Goal: Communication & Community: Participate in discussion

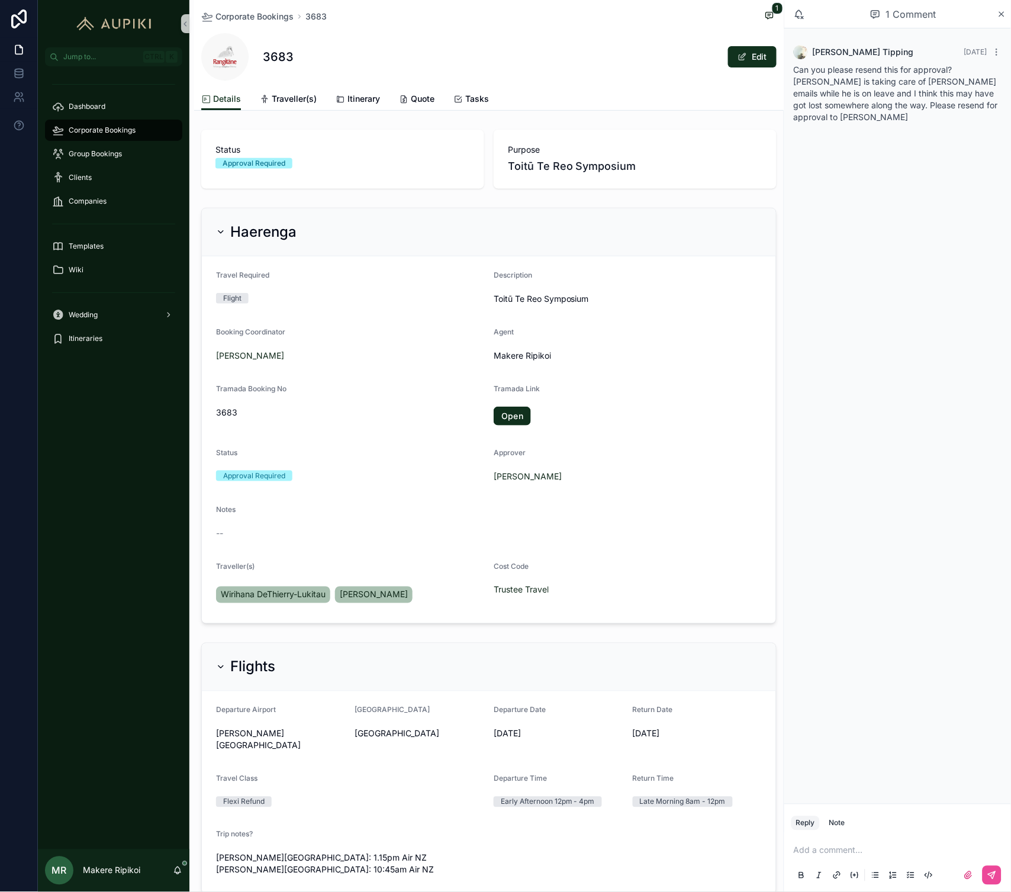
click at [114, 124] on div "Corporate Bookings" at bounding box center [113, 130] width 123 height 19
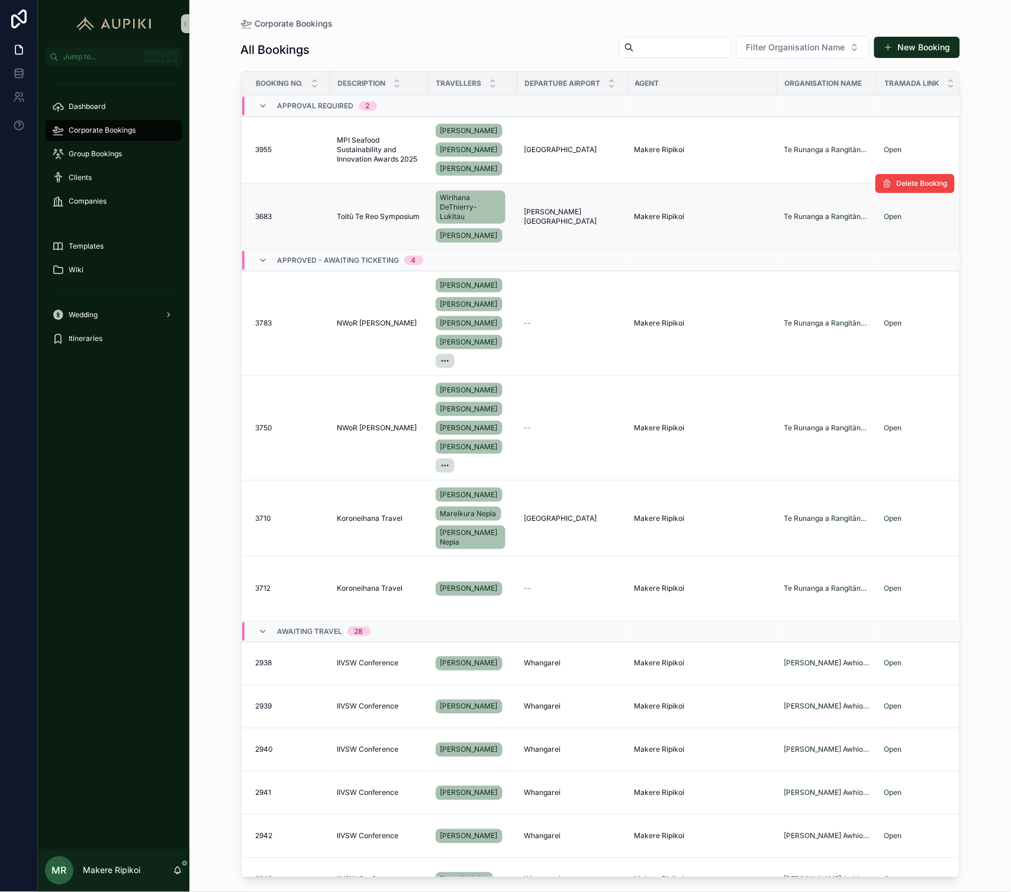
click at [383, 212] on span "Toitū Te Reo Symposium" at bounding box center [378, 216] width 83 height 9
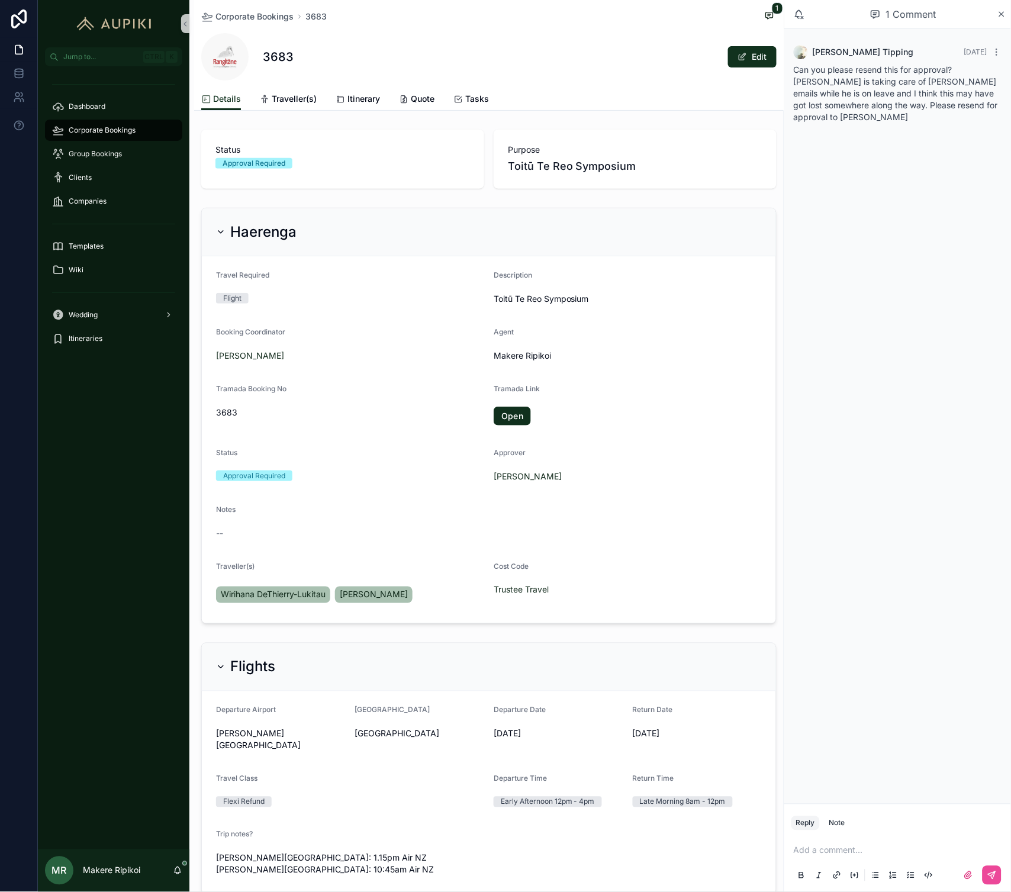
click at [914, 850] on p "scrollable content" at bounding box center [900, 850] width 212 height 12
click at [991, 873] on icon "scrollable content" at bounding box center [991, 875] width 7 height 7
